Goal: Task Accomplishment & Management: Manage account settings

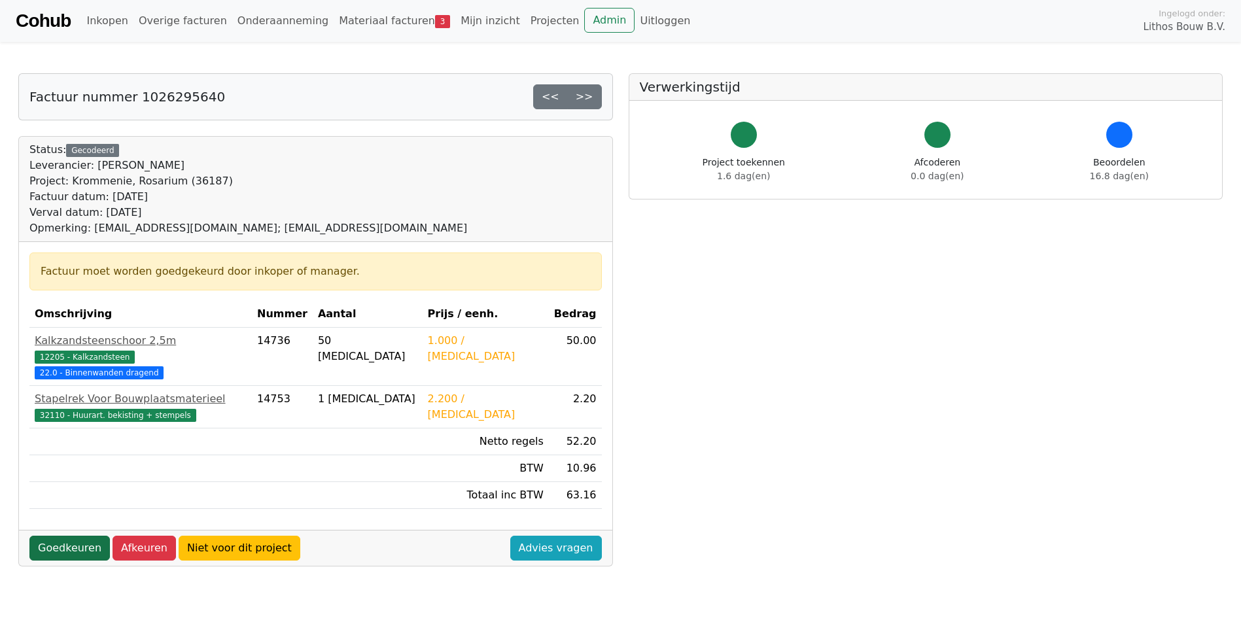
click at [71, 536] on link "Goedkeuren" at bounding box center [69, 548] width 80 height 25
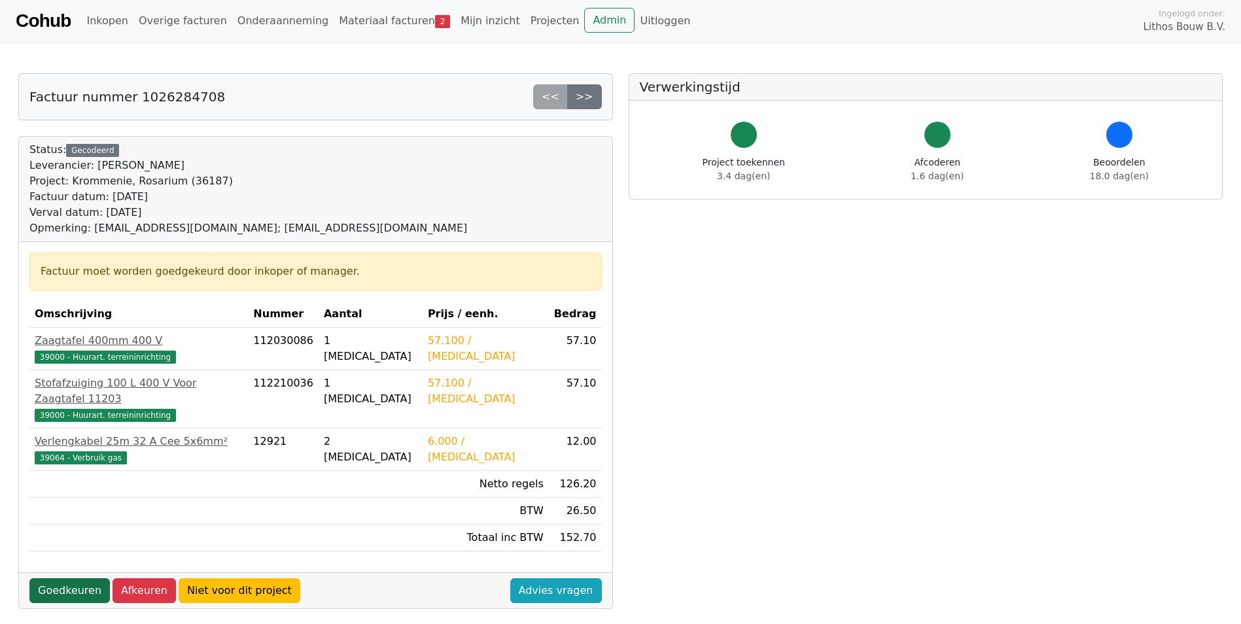
click at [79, 578] on link "Goedkeuren" at bounding box center [69, 590] width 80 height 25
